Goal: Find specific page/section: Find specific page/section

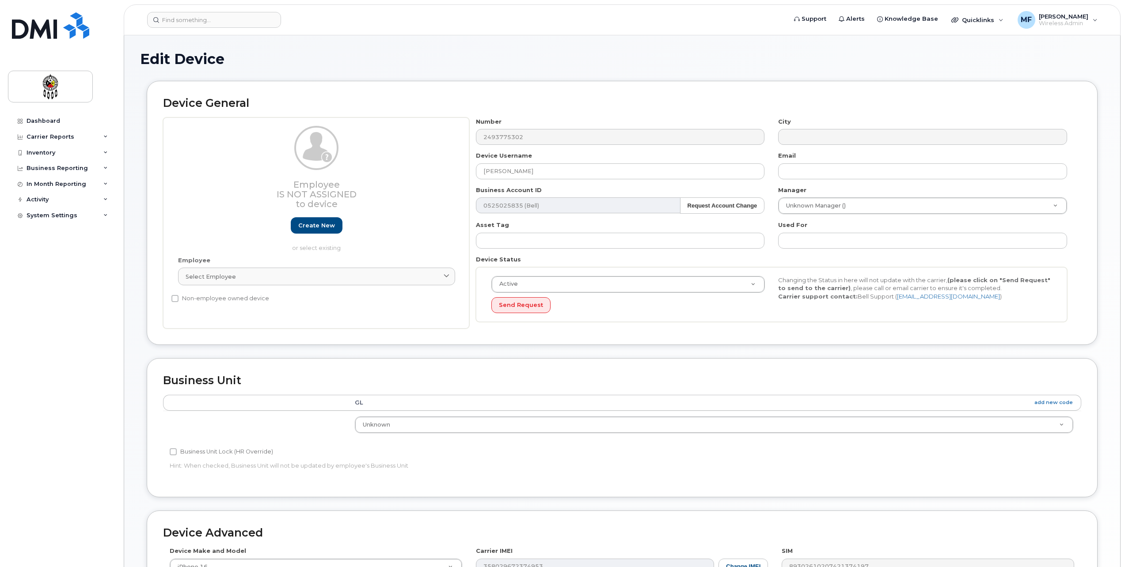
select select "651562"
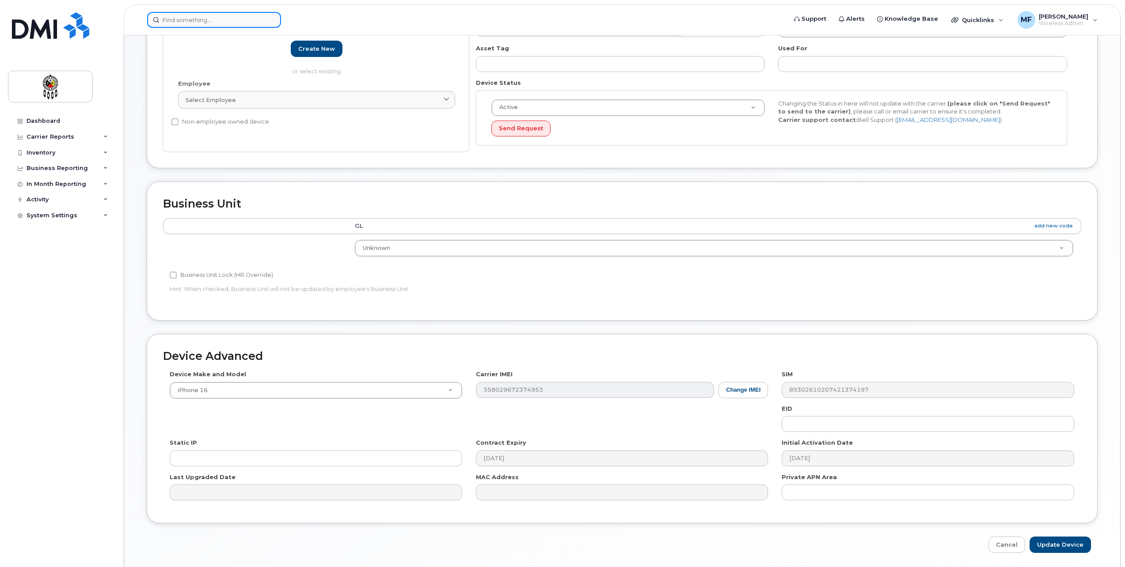
click at [189, 25] on input at bounding box center [214, 20] width 134 height 16
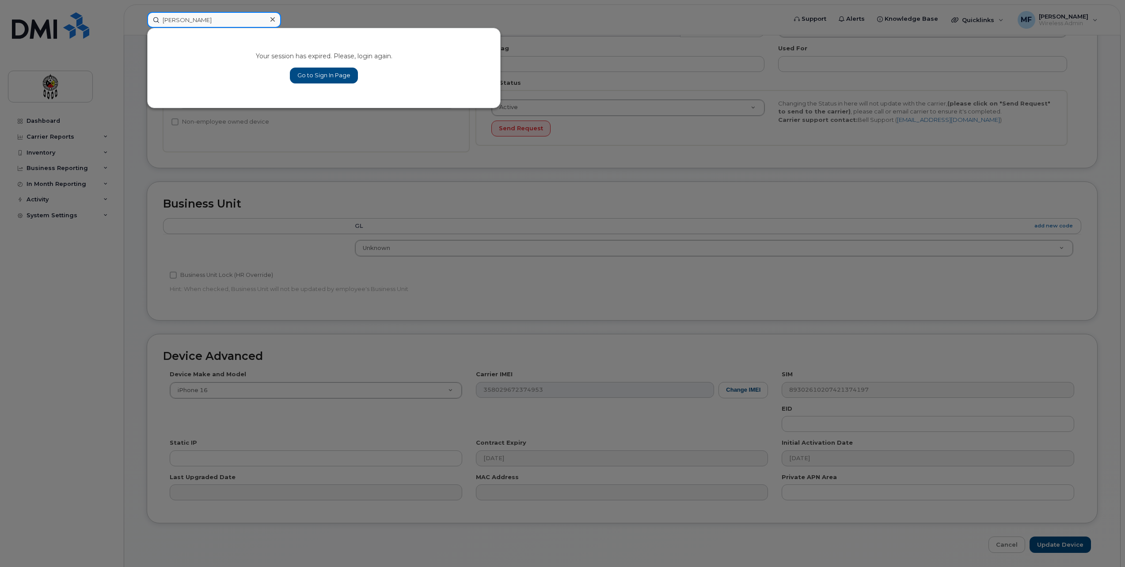
type input "[PERSON_NAME]"
click at [344, 64] on div "Your session has expired. Please, login again. Go to Sign In Page" at bounding box center [324, 68] width 352 height 80
click at [337, 71] on link "Go to Sign In Page" at bounding box center [324, 76] width 68 height 16
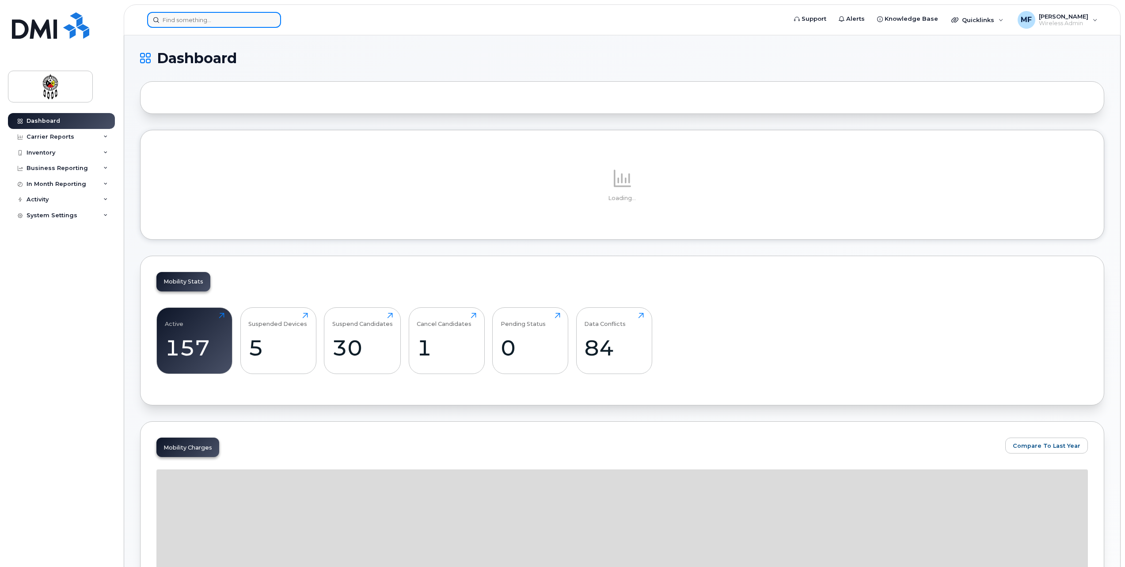
click at [224, 20] on input at bounding box center [214, 20] width 134 height 16
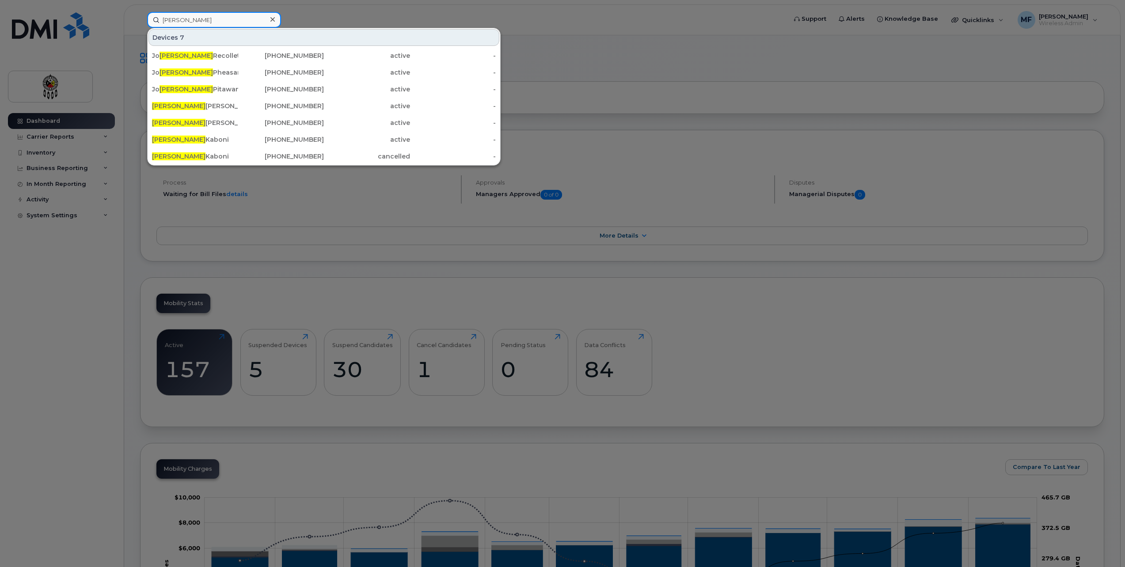
type input "[PERSON_NAME]"
click at [273, 19] on icon at bounding box center [272, 19] width 4 height 4
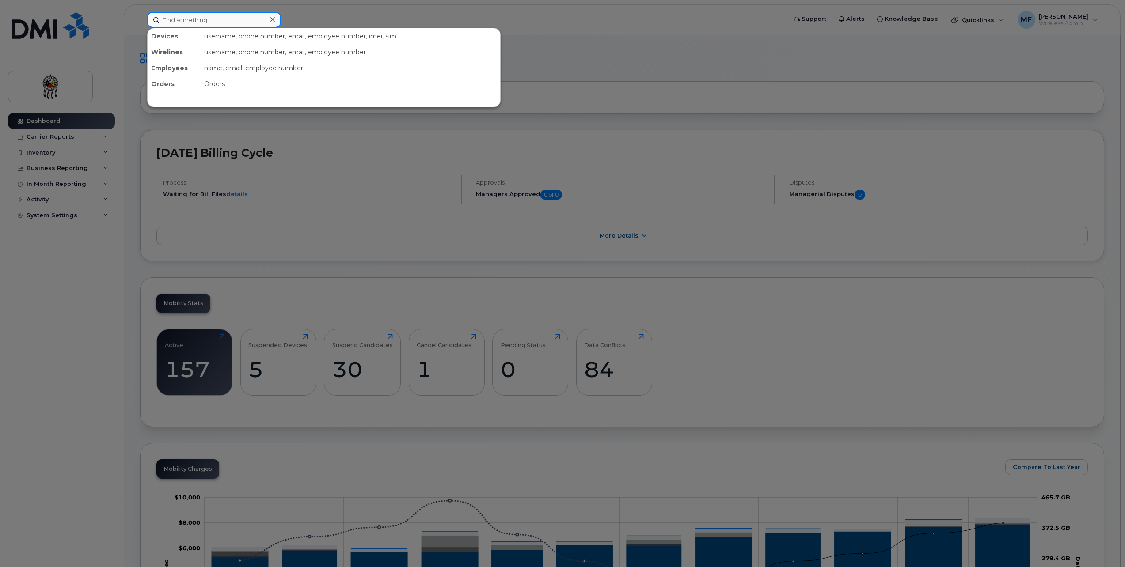
click at [261, 18] on input at bounding box center [214, 20] width 134 height 16
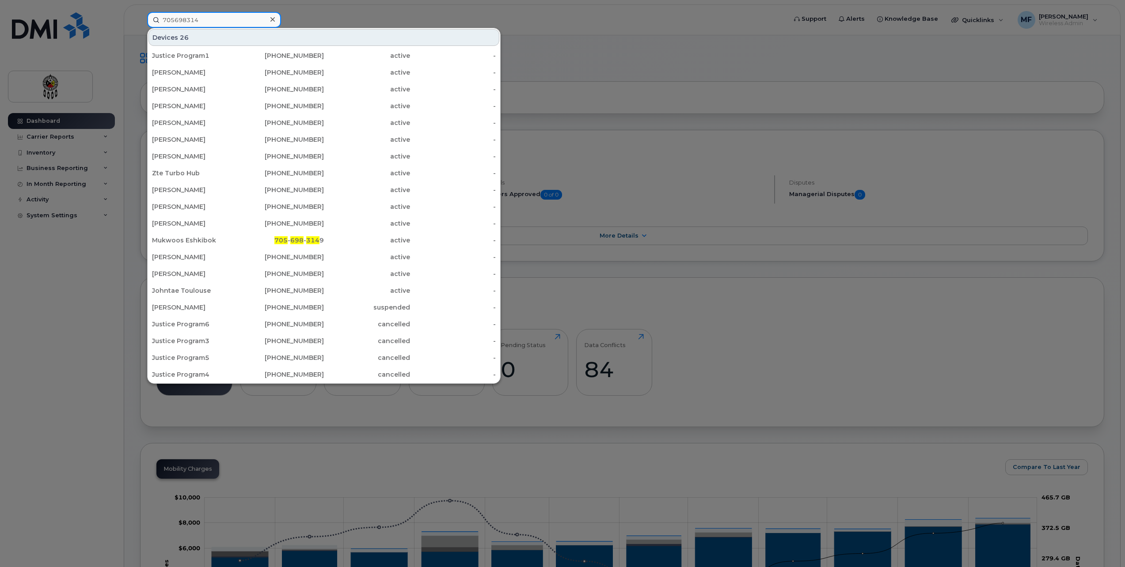
type input "7056983149"
